Goal: Task Accomplishment & Management: Use online tool/utility

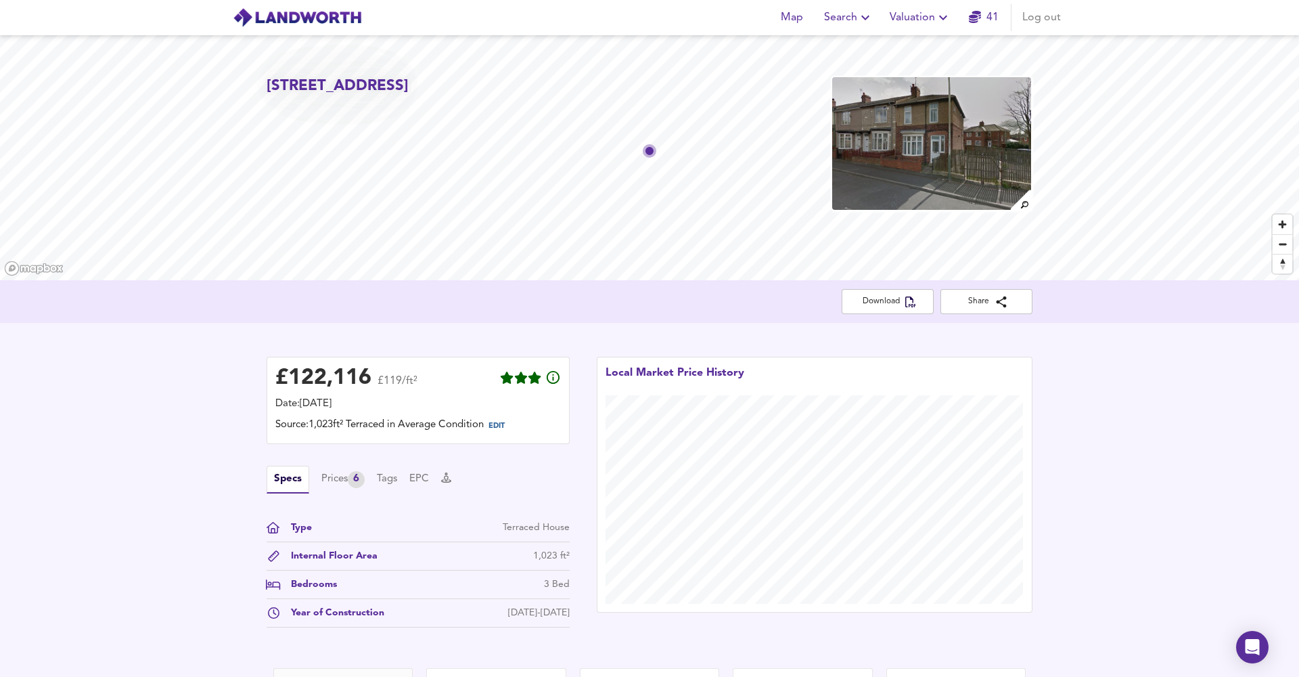
click at [918, 23] on span "Valuation" at bounding box center [921, 17] width 62 height 19
click at [919, 48] on li "New Valuation Report" at bounding box center [921, 49] width 162 height 24
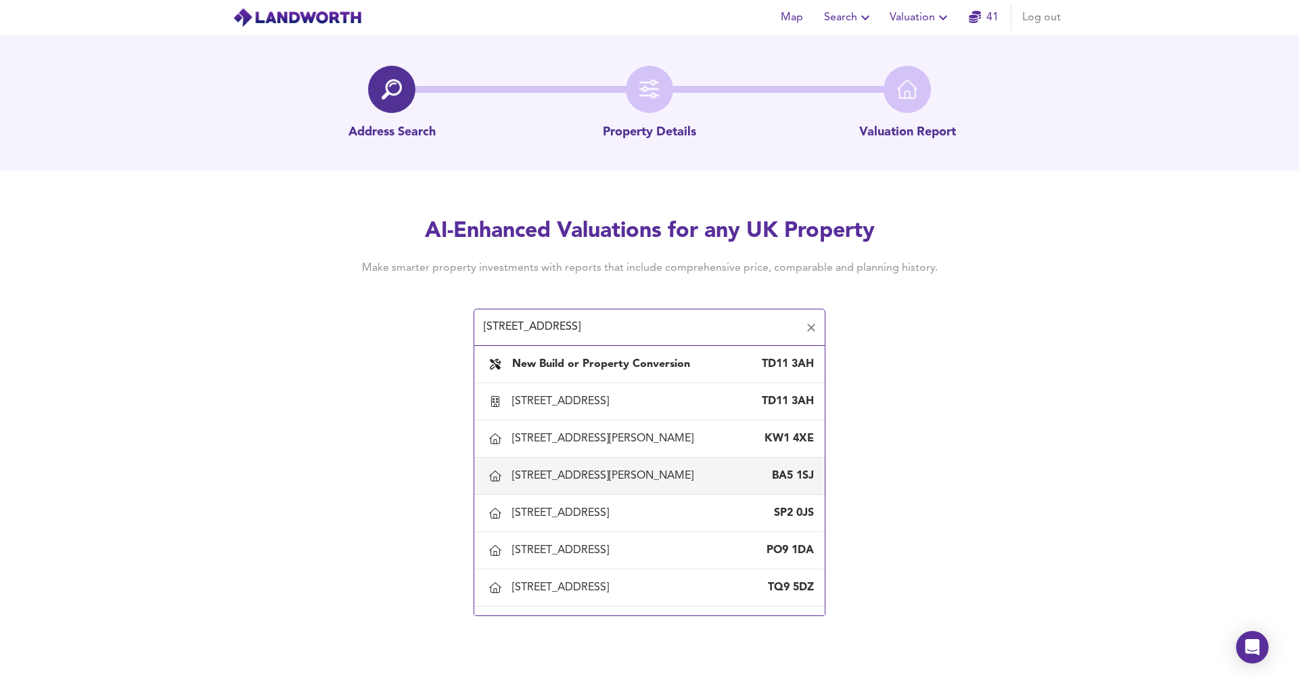
type input "[STREET_ADDRESS]"
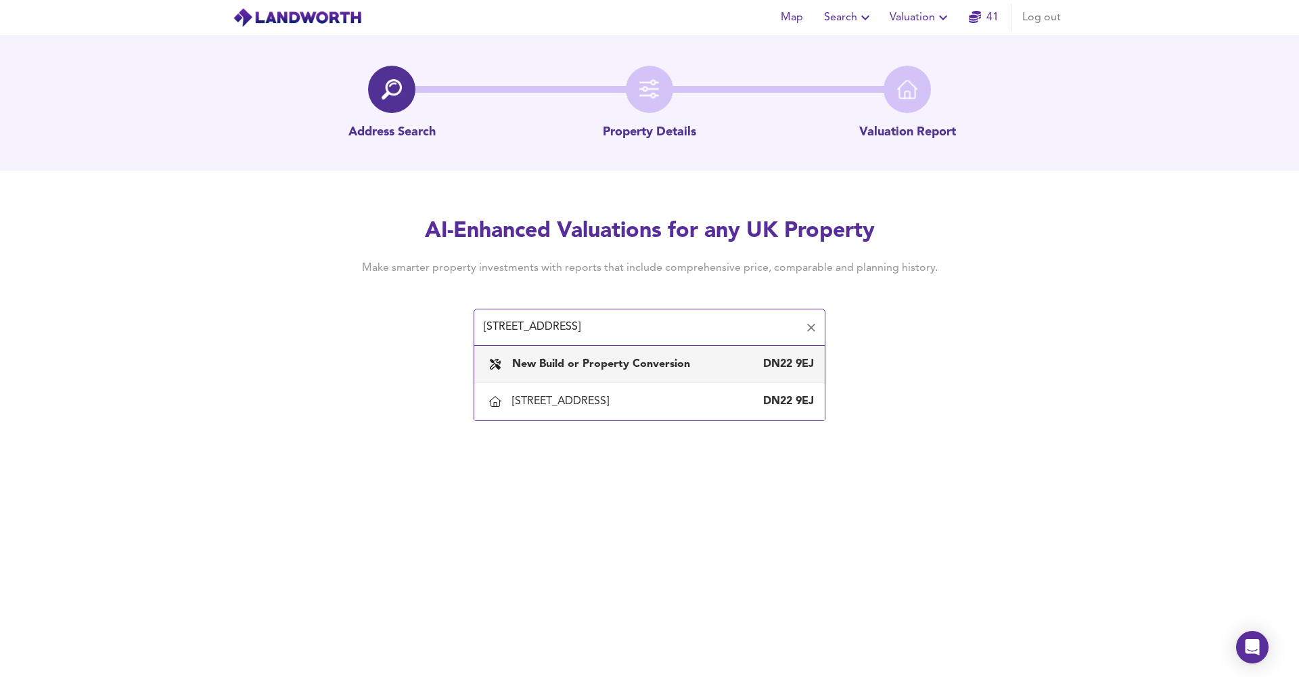
drag, startPoint x: 676, startPoint y: 328, endPoint x: 432, endPoint y: 321, distance: 244.4
click at [432, 321] on div "AI-Enhanced Valuations for any UK Property Make smarter property investments wi…" at bounding box center [650, 281] width 650 height 129
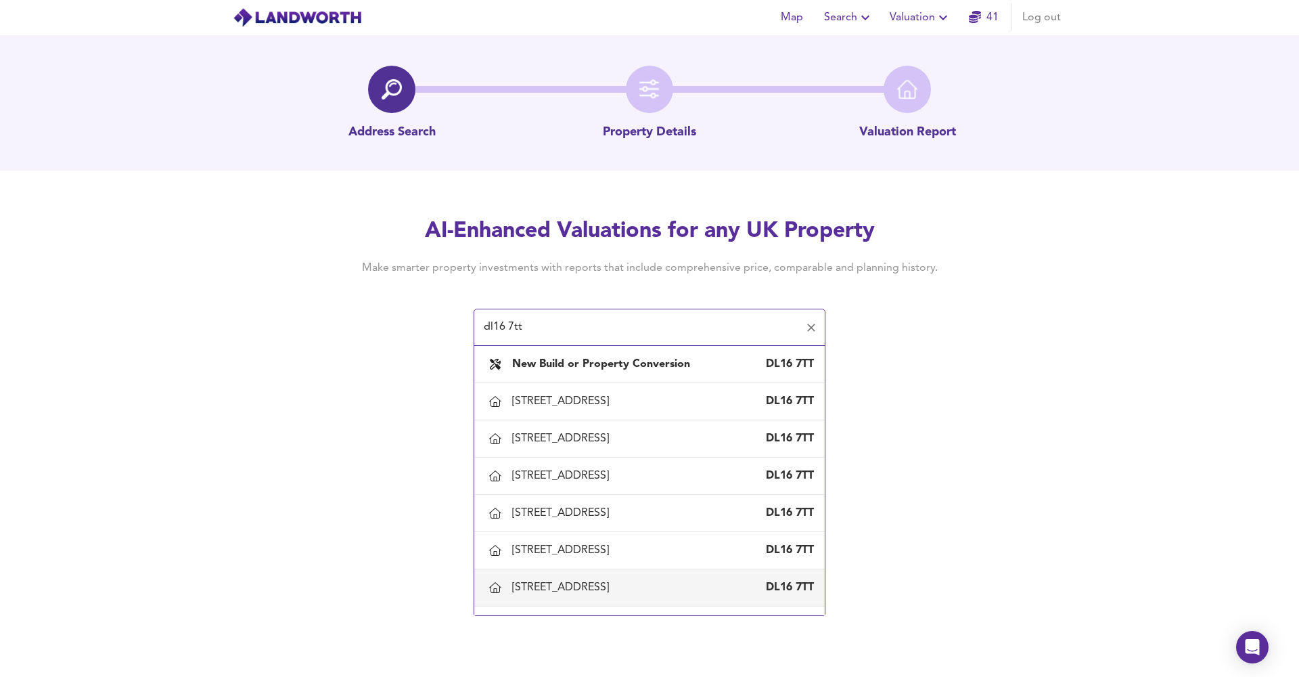
click at [559, 579] on div "[STREET_ADDRESS]" at bounding box center [649, 587] width 329 height 28
type input "[STREET_ADDRESS]"
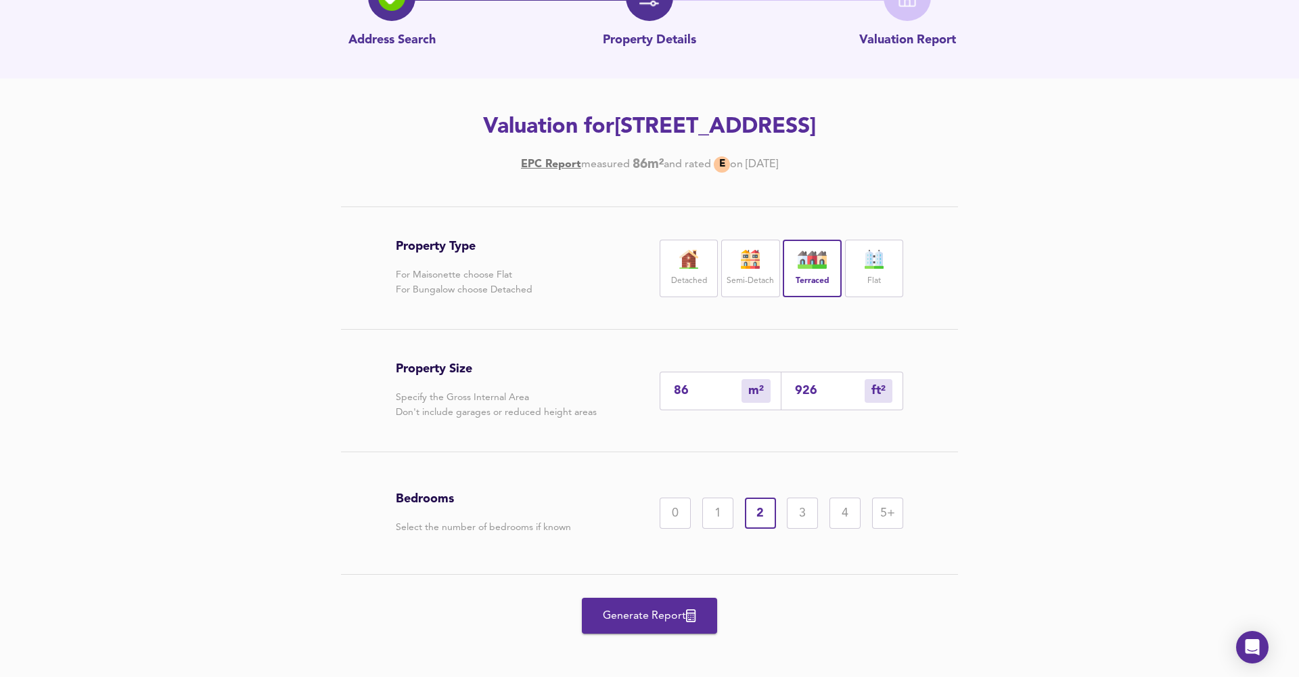
scroll to position [94, 0]
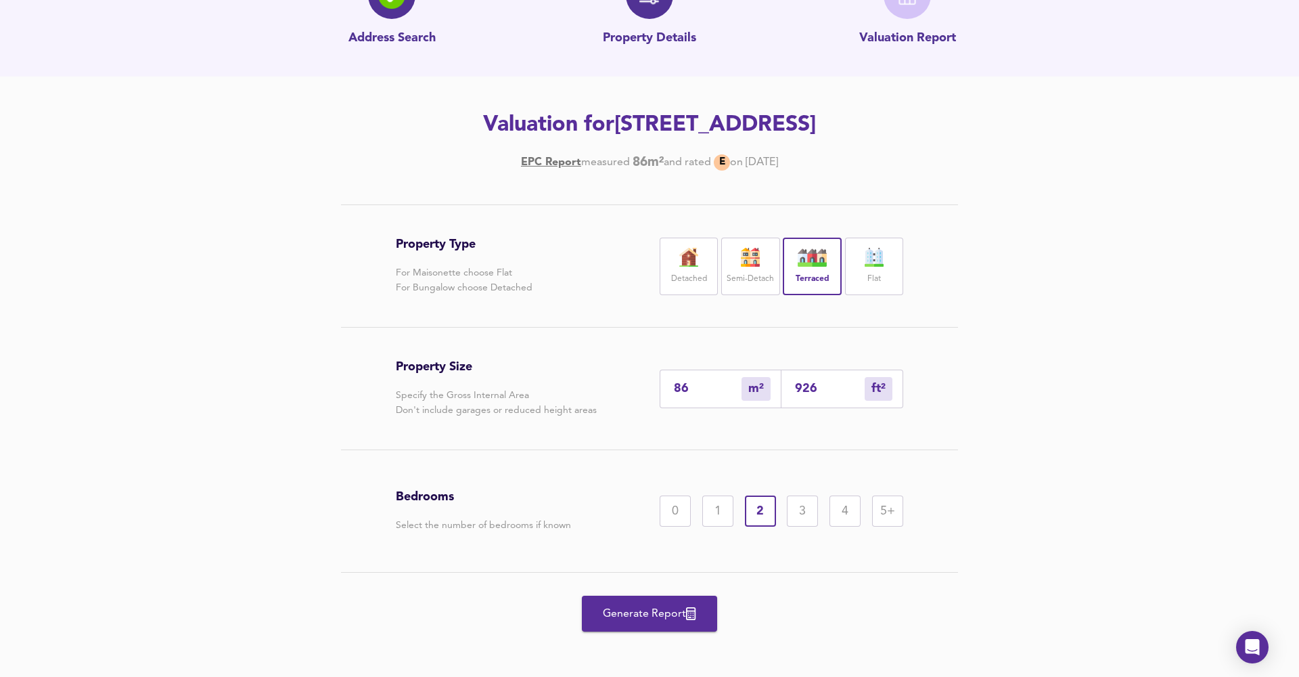
click at [809, 504] on div "3" at bounding box center [802, 510] width 31 height 31
click at [646, 605] on span "Generate Report" at bounding box center [650, 613] width 108 height 19
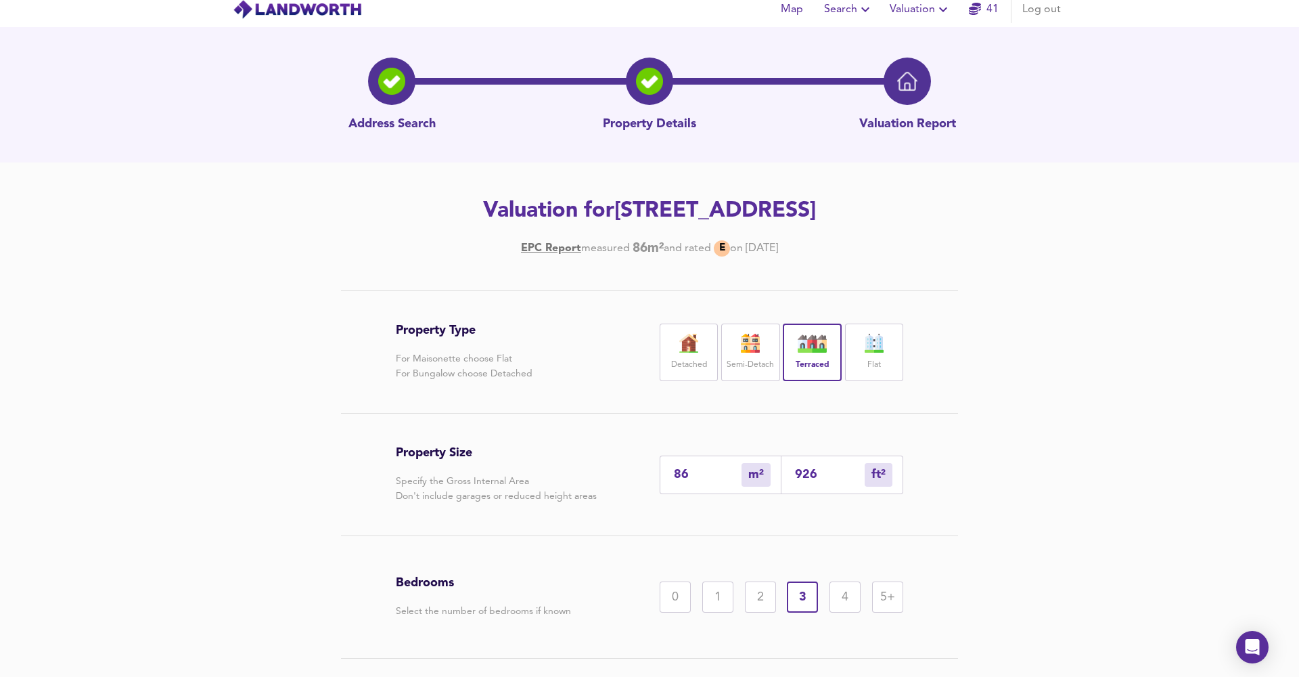
scroll to position [0, 0]
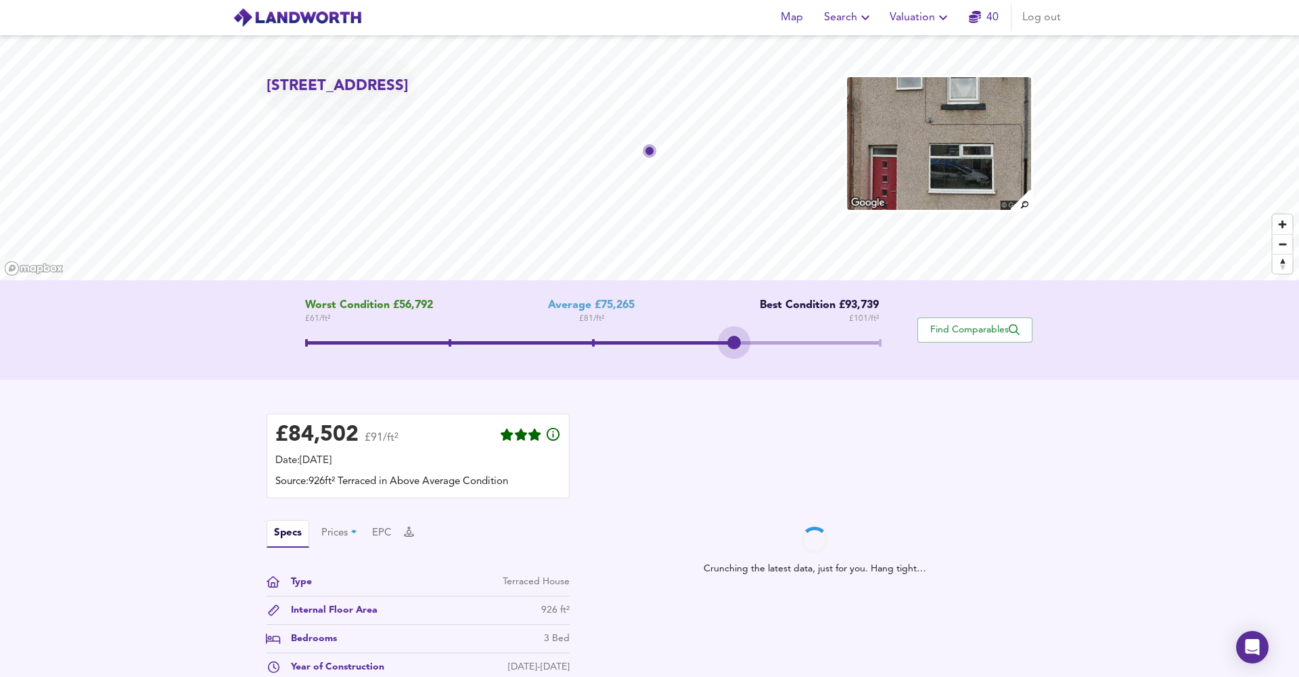
click at [738, 344] on span at bounding box center [737, 342] width 3 height 7
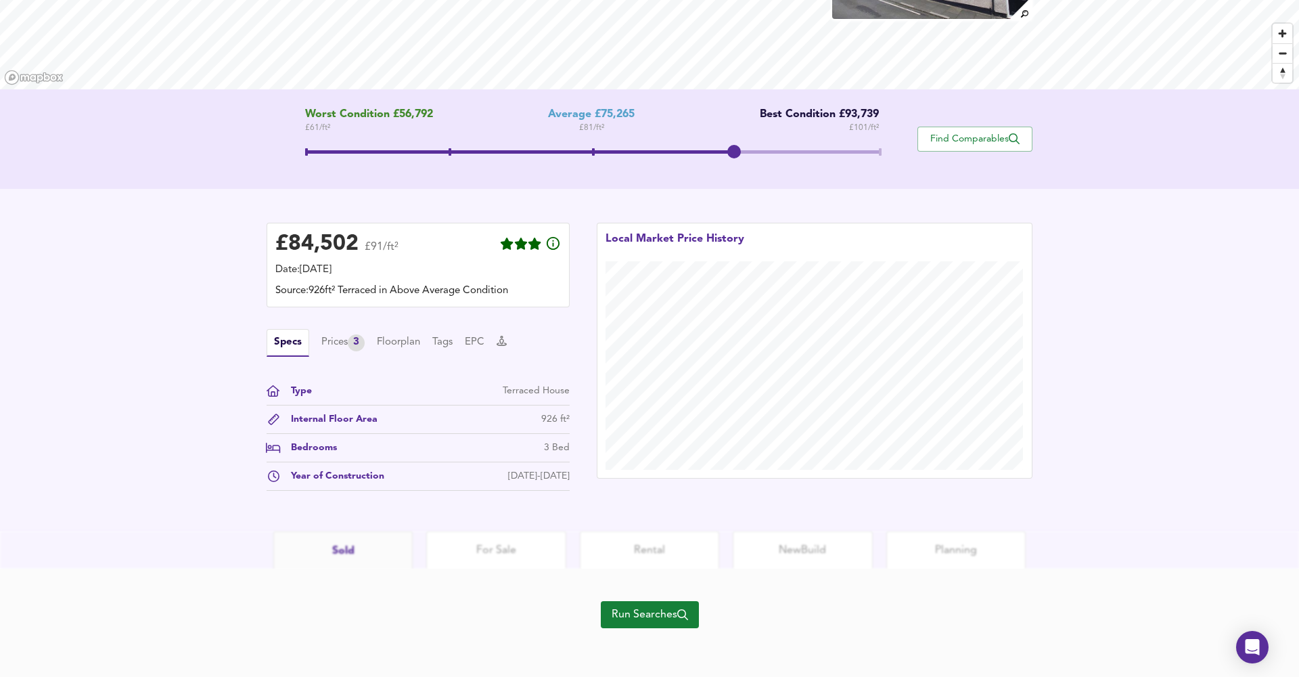
scroll to position [192, 0]
click at [677, 623] on span "Run Searches" at bounding box center [650, 614] width 76 height 19
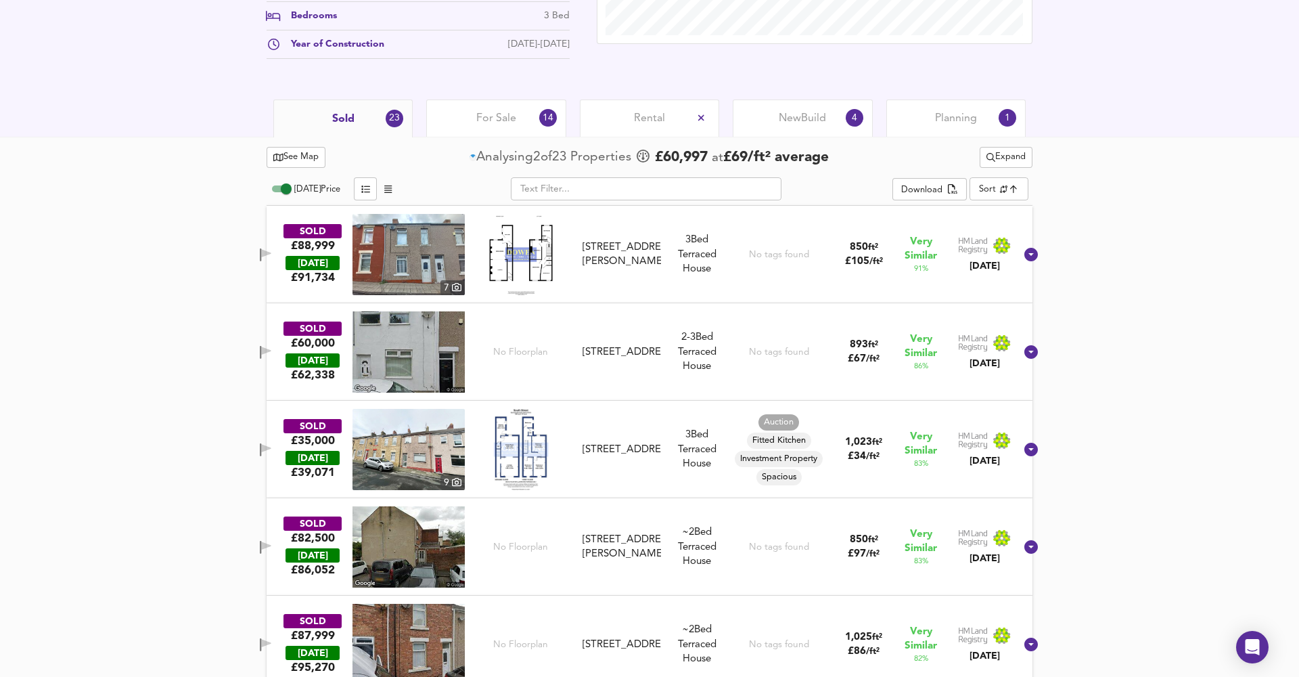
scroll to position [569, 0]
